Goal: Information Seeking & Learning: Find specific fact

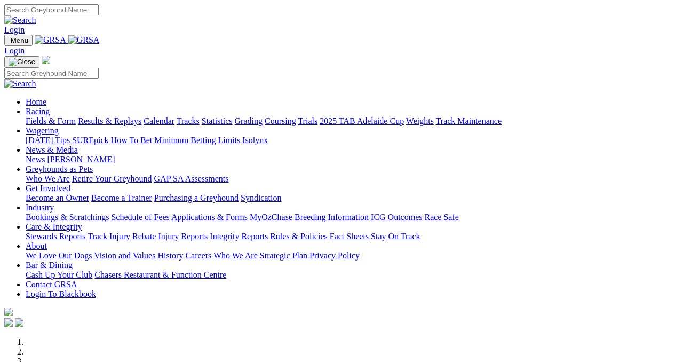
click at [99, 12] on input "Search" at bounding box center [51, 9] width 94 height 11
click at [36, 16] on link at bounding box center [20, 19] width 32 height 9
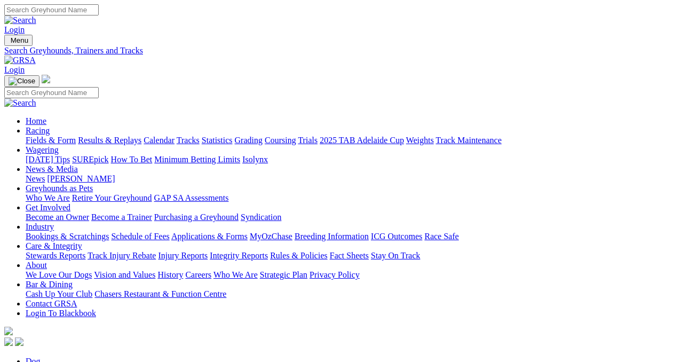
type input "[PERSON_NAME]"
drag, startPoint x: 604, startPoint y: 270, endPoint x: 596, endPoint y: 270, distance: 7.5
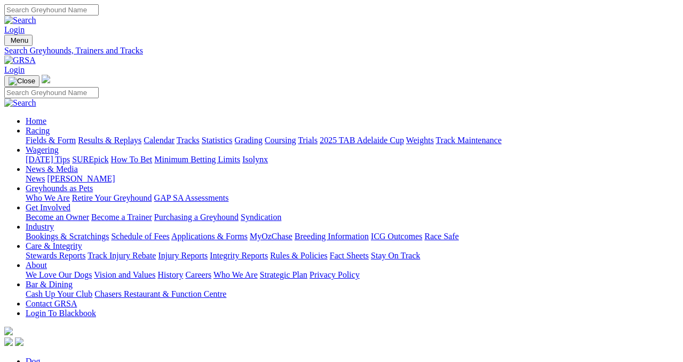
type input "[PERSON_NAME]"
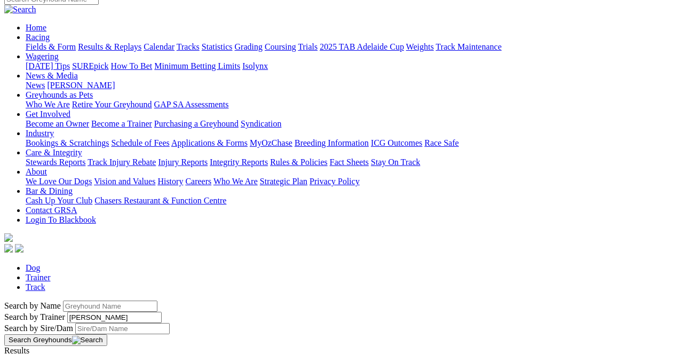
scroll to position [96, 0]
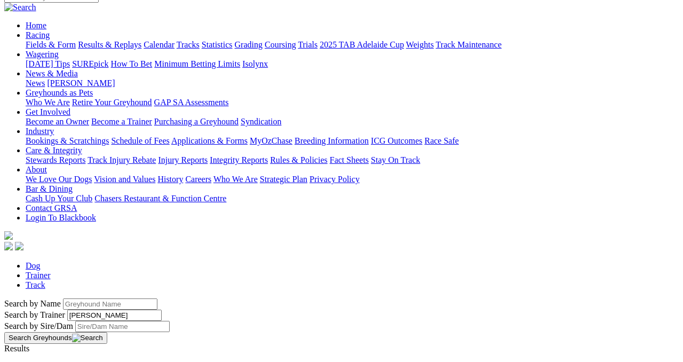
type input "lara"
